Goal: Check status: Check status

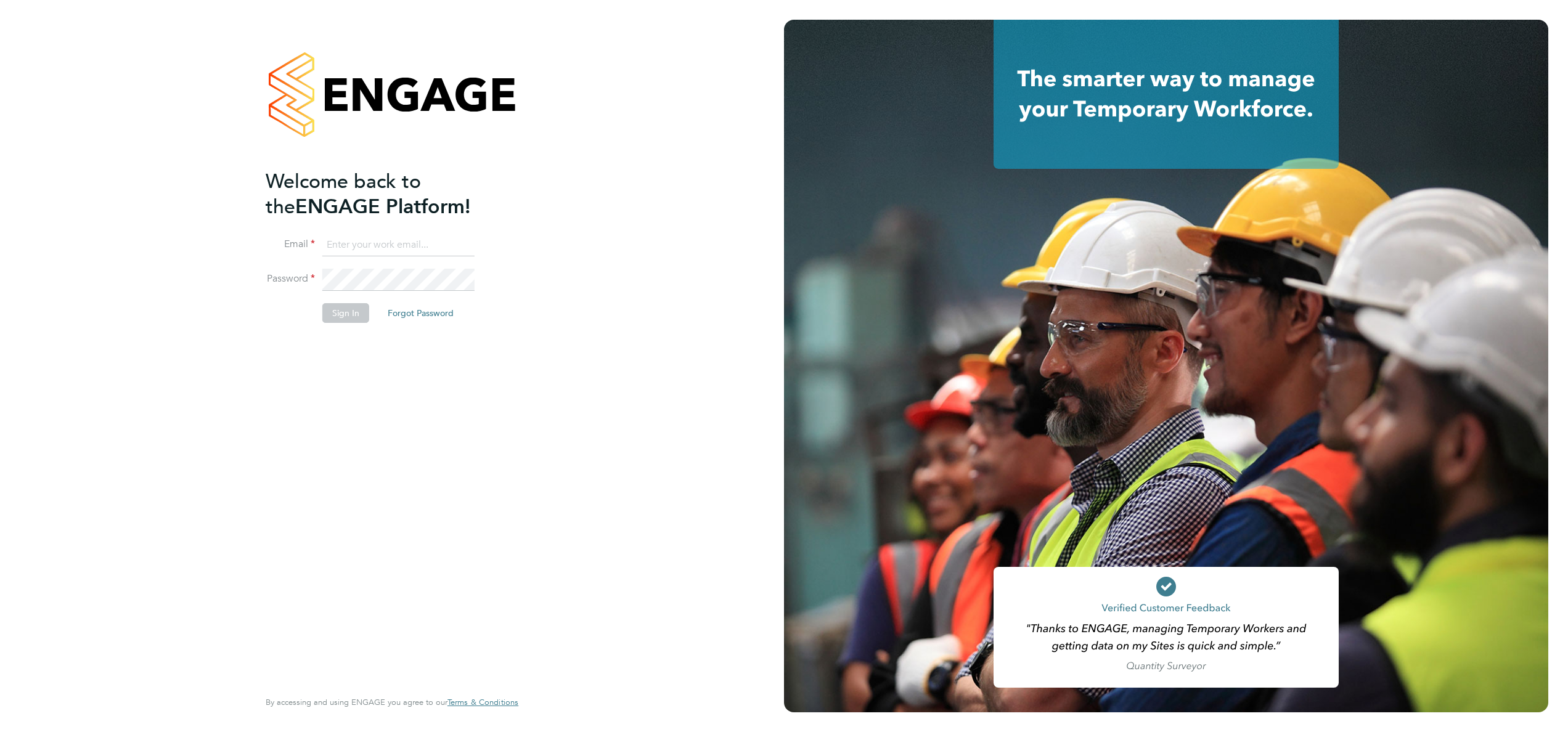
type input "[EMAIL_ADDRESS][DOMAIN_NAME]"
click at [353, 313] on button "Sign In" at bounding box center [346, 313] width 47 height 20
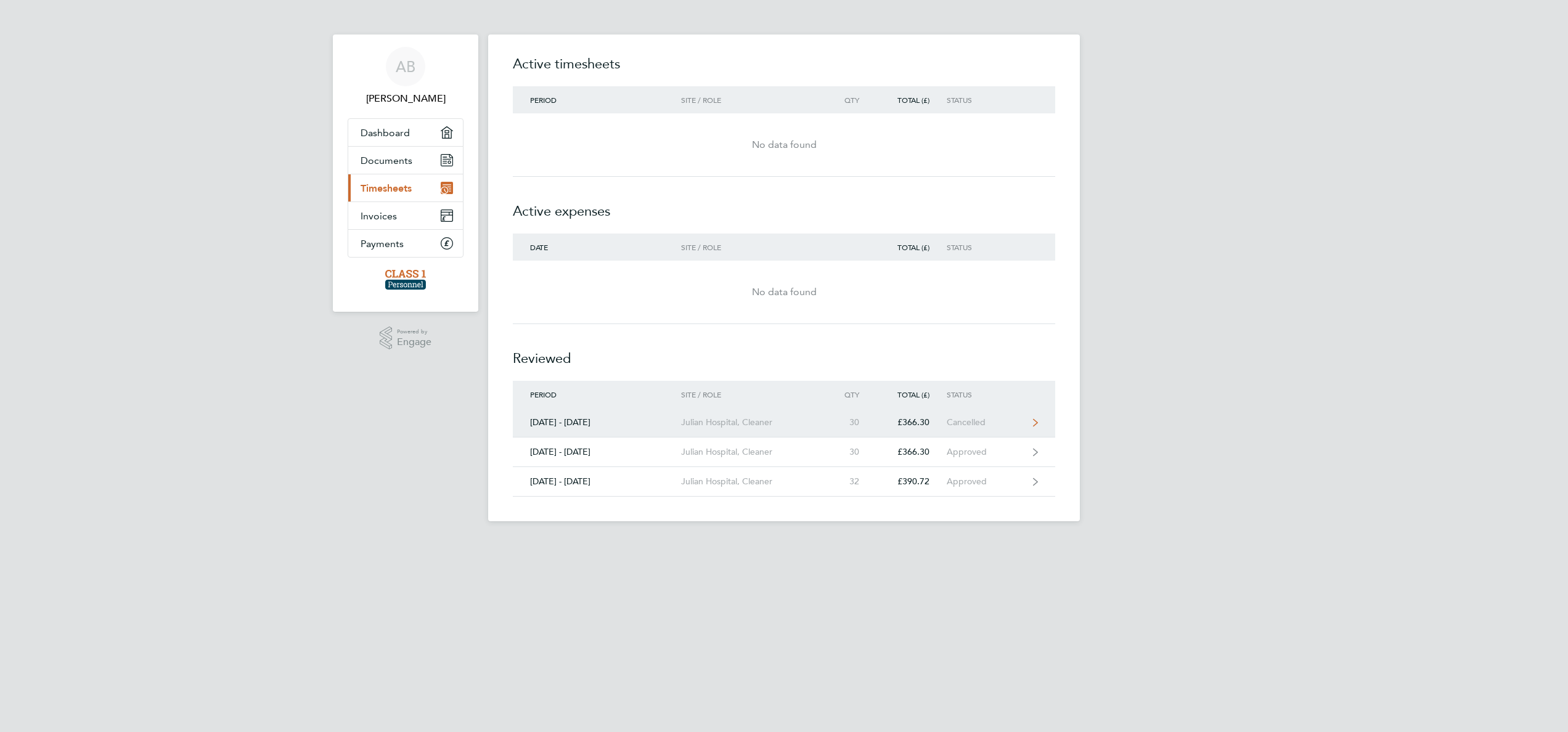
click at [979, 424] on div "Cancelled" at bounding box center [984, 421] width 76 height 10
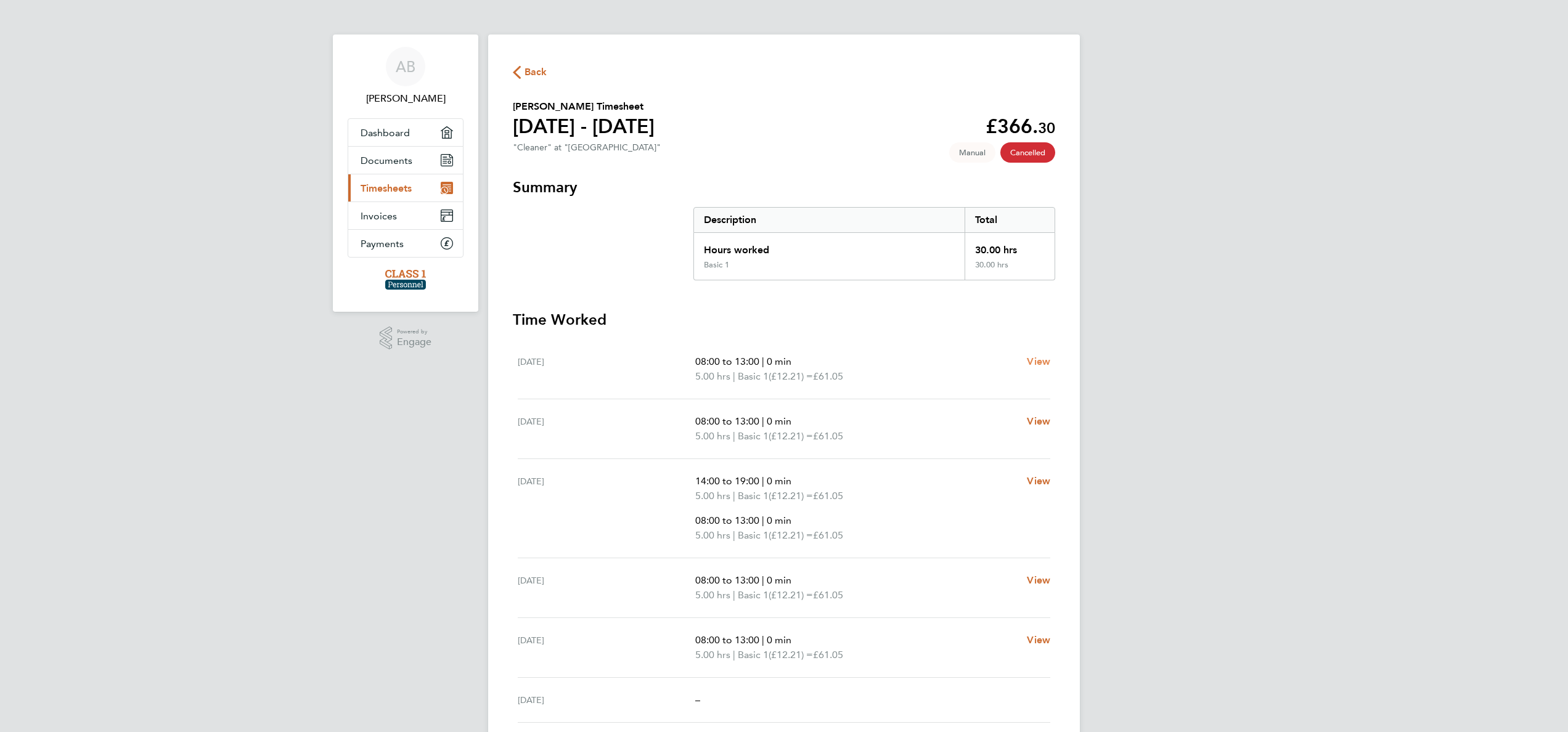
click at [1043, 365] on span "View" at bounding box center [1038, 361] width 23 height 11
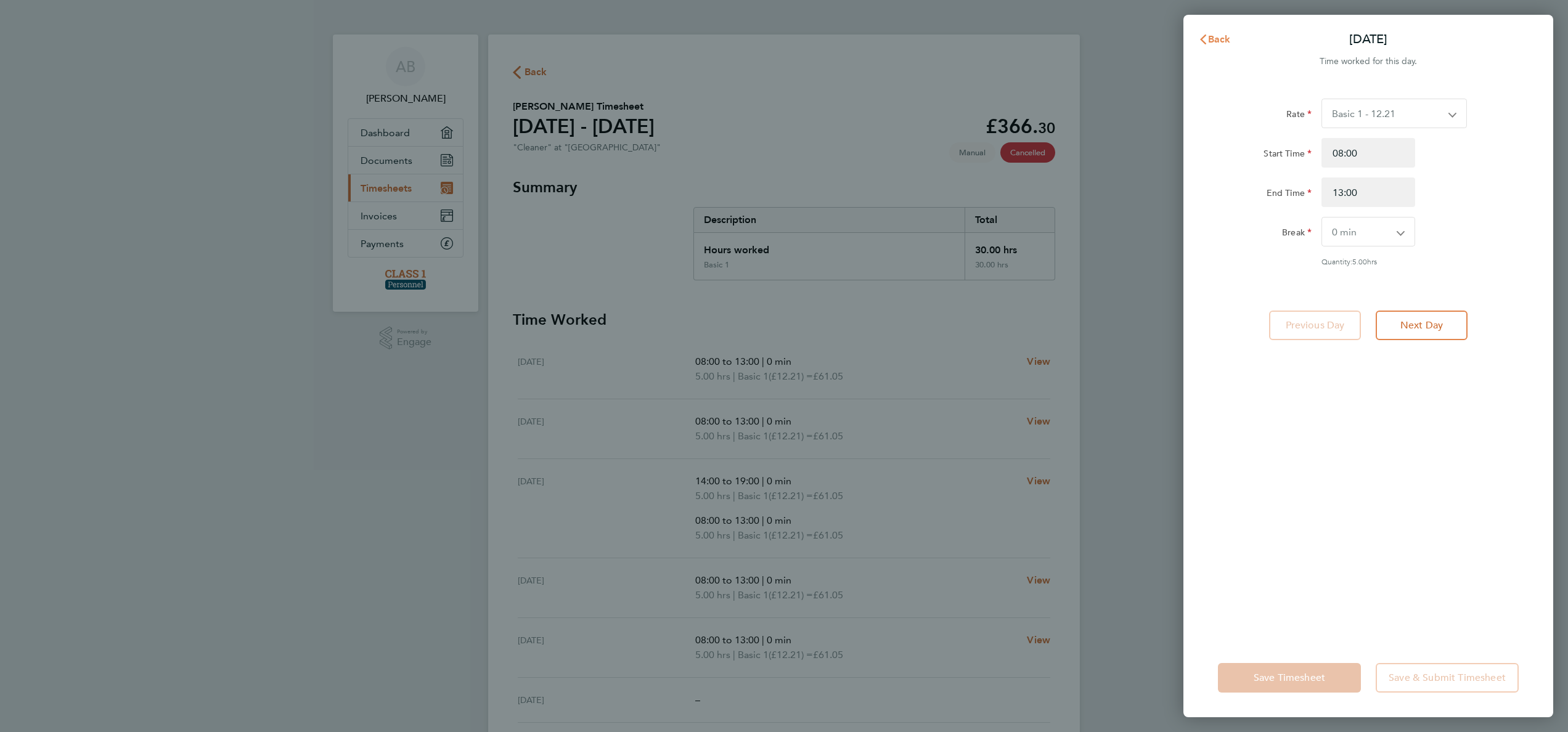
click at [1225, 43] on span "Back" at bounding box center [1219, 38] width 23 height 11
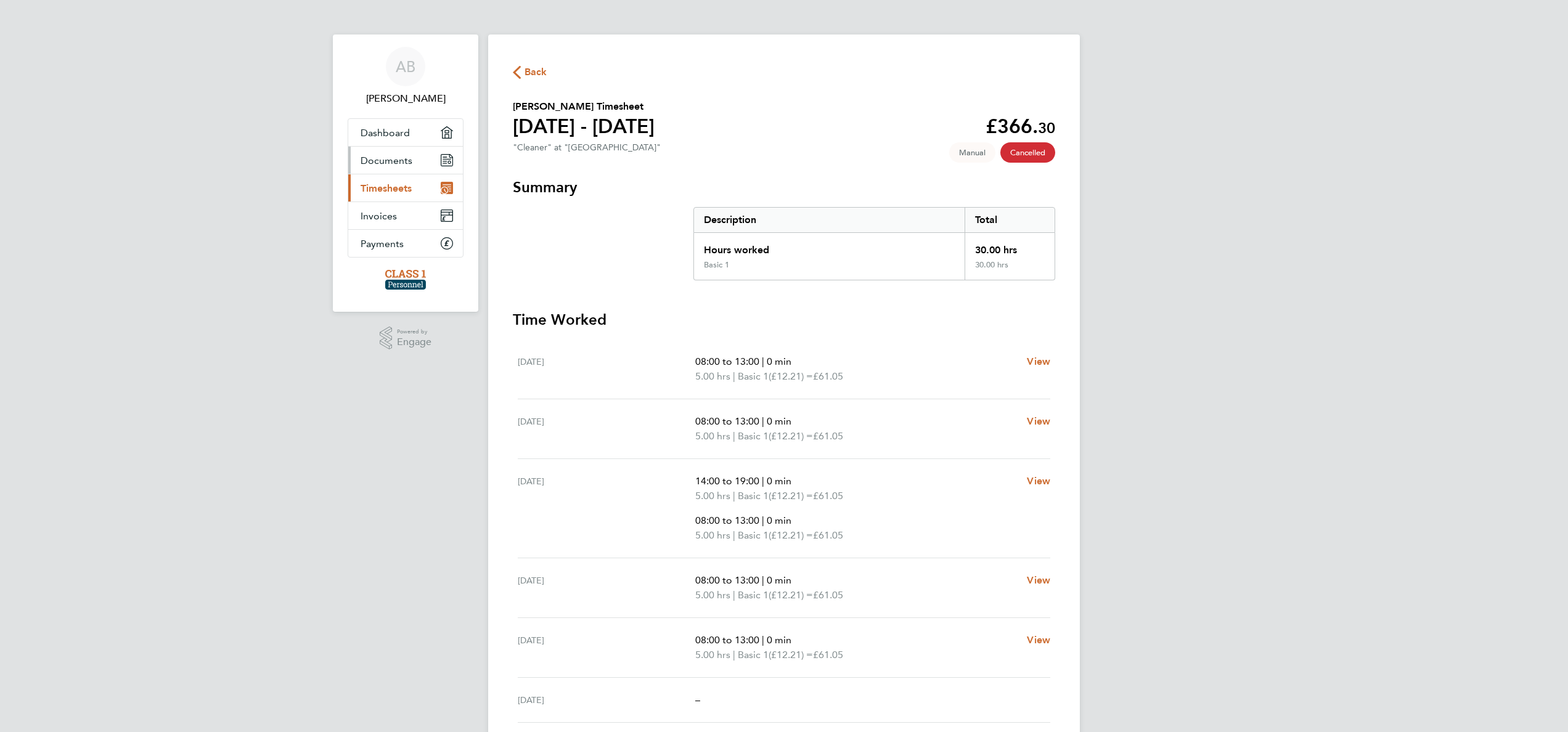
click at [407, 164] on span "Documents" at bounding box center [386, 160] width 52 height 11
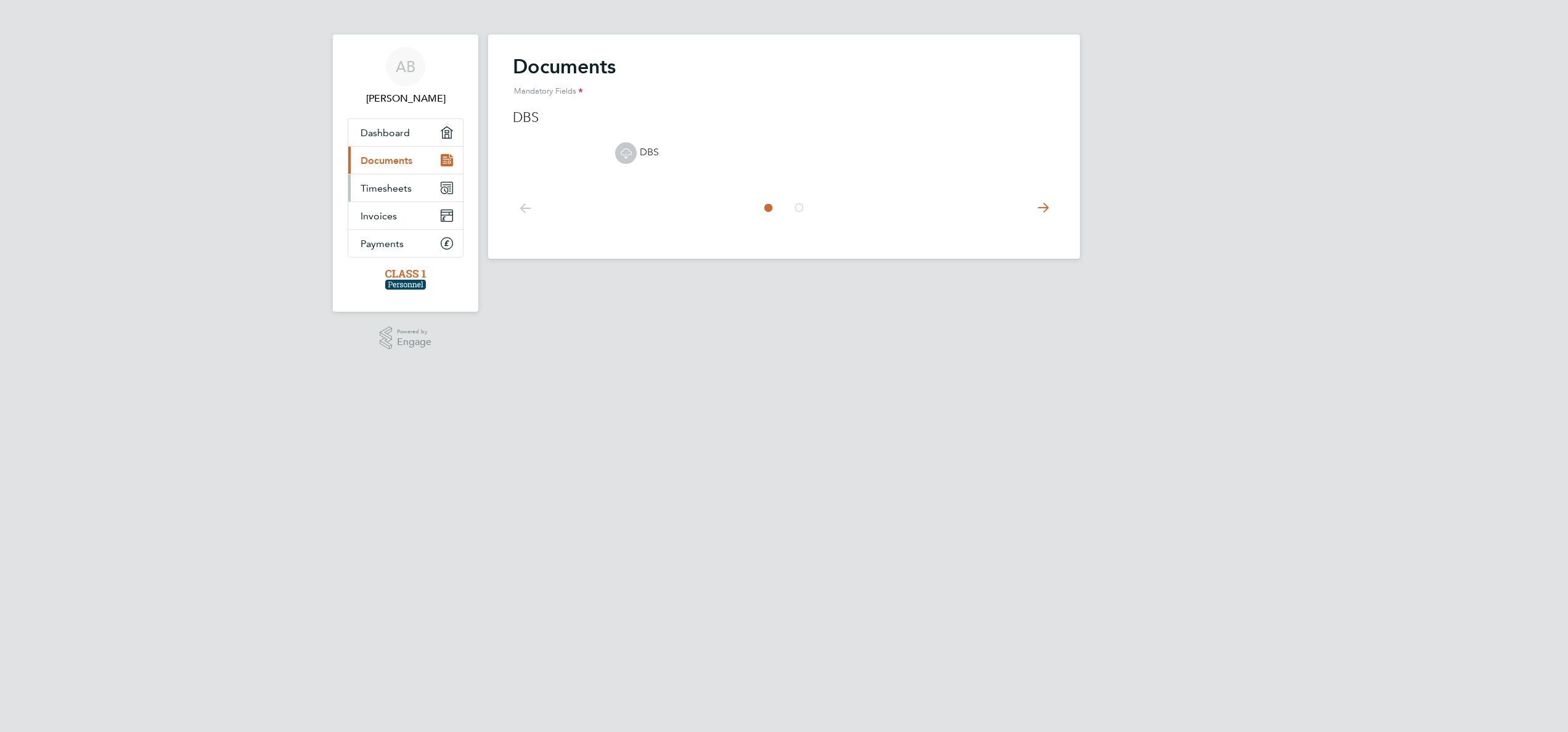
click at [415, 188] on link "Timesheets" at bounding box center [406, 188] width 115 height 27
